Goal: Information Seeking & Learning: Learn about a topic

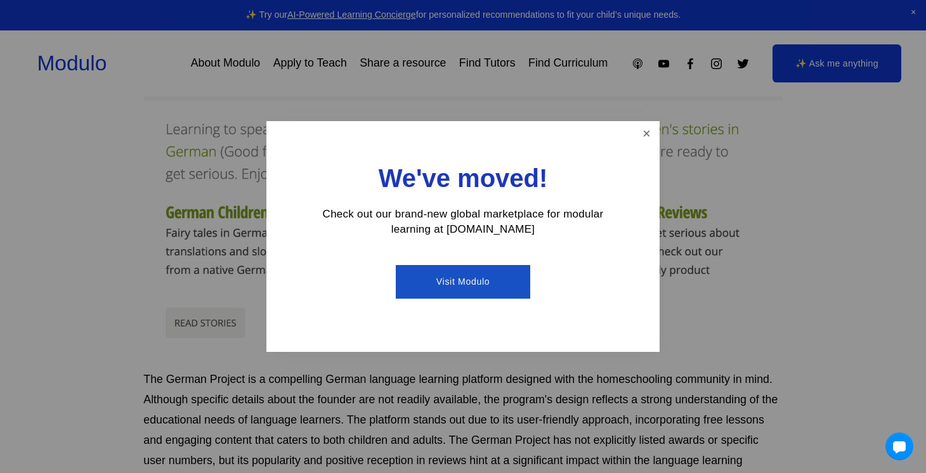
scroll to position [294, 0]
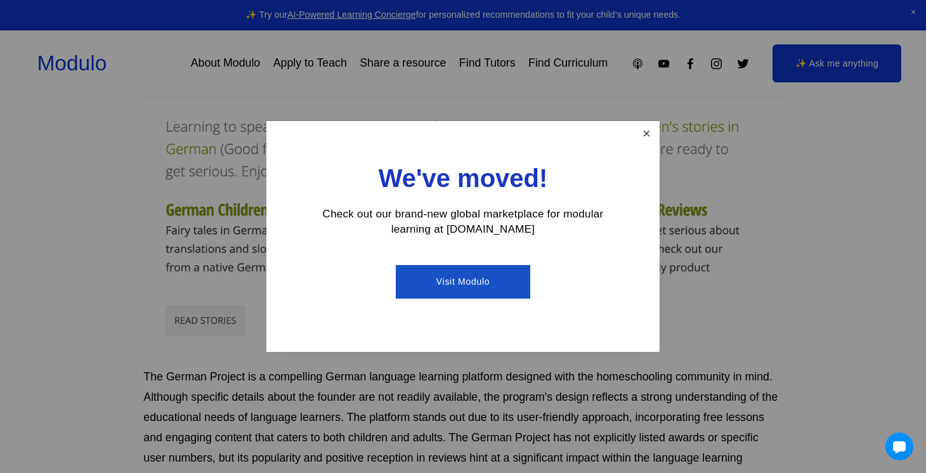
click at [643, 137] on link "Close" at bounding box center [647, 134] width 22 height 22
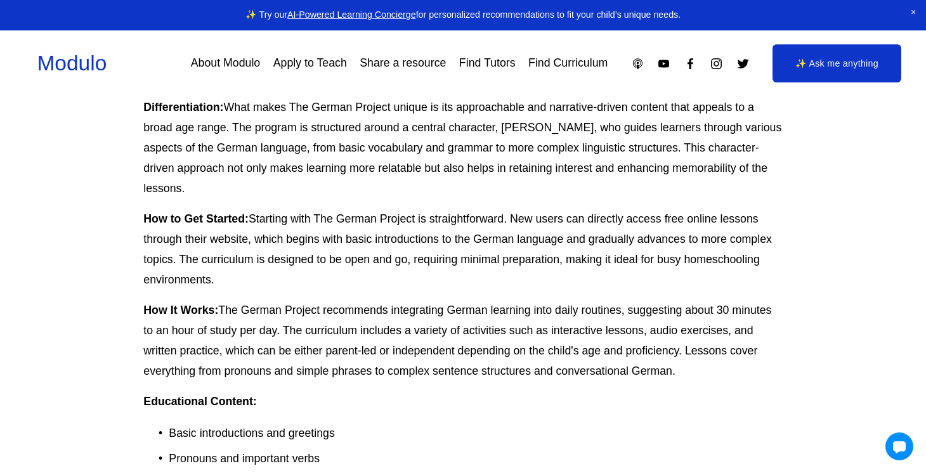
scroll to position [696, 0]
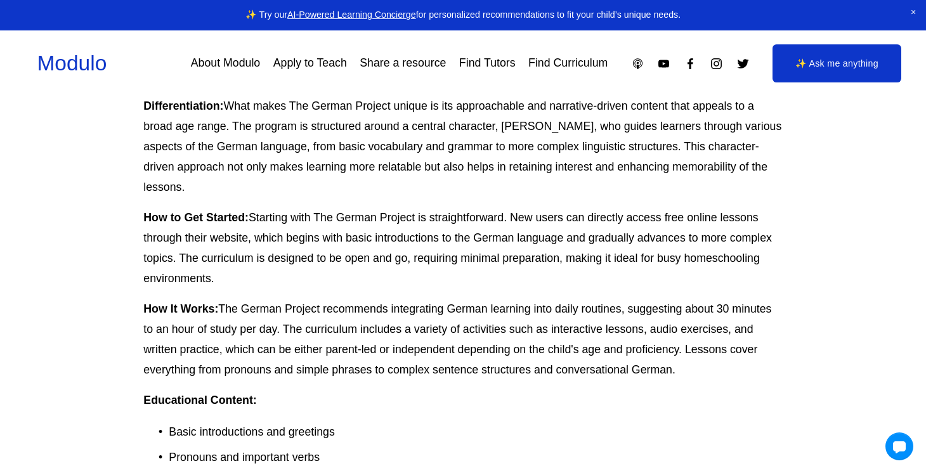
click at [565, 65] on link "Find Curriculum" at bounding box center [567, 63] width 79 height 22
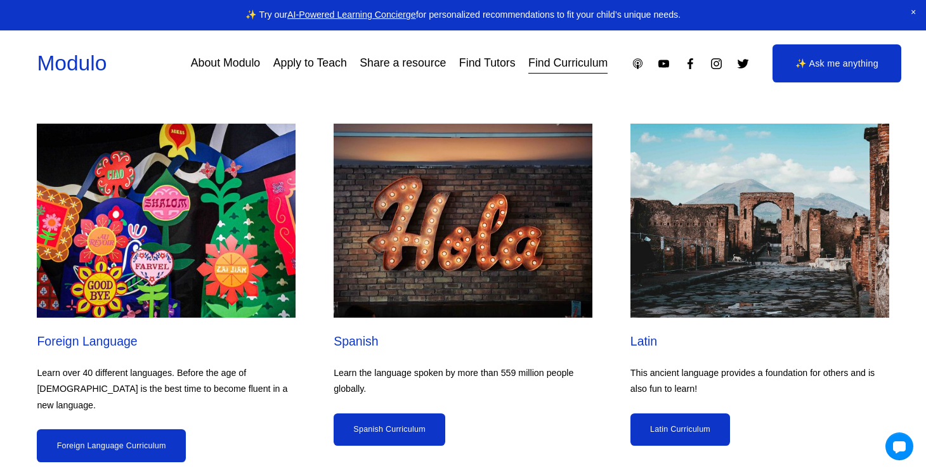
scroll to position [2977, 0]
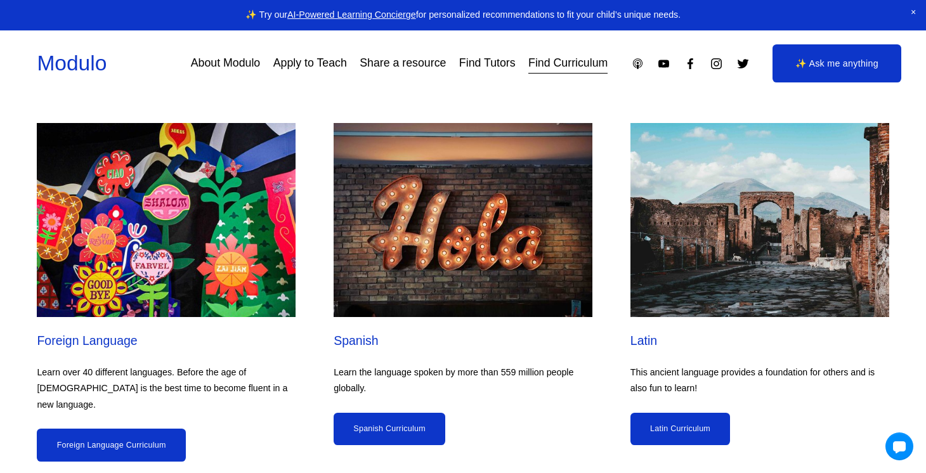
click at [152, 429] on link "Foreign Language Curriculum" at bounding box center [111, 445] width 148 height 32
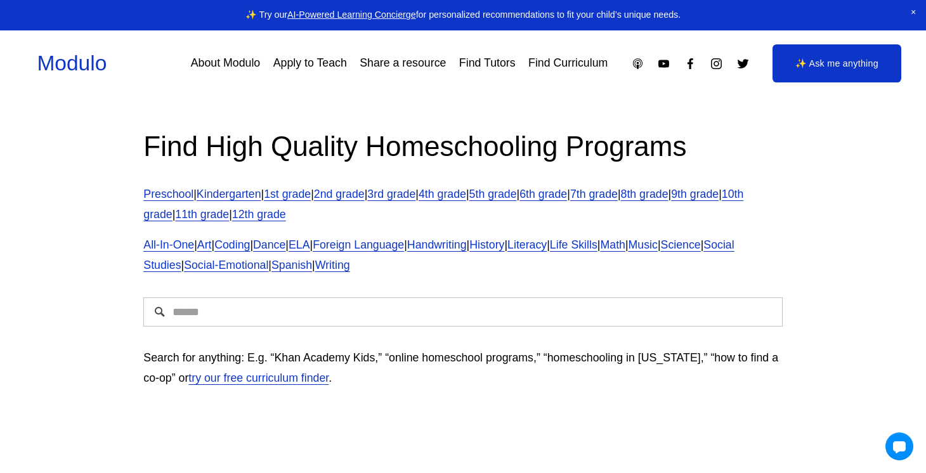
click at [719, 198] on link "9th grade" at bounding box center [695, 194] width 48 height 13
